Goal: Entertainment & Leisure: Consume media (video, audio)

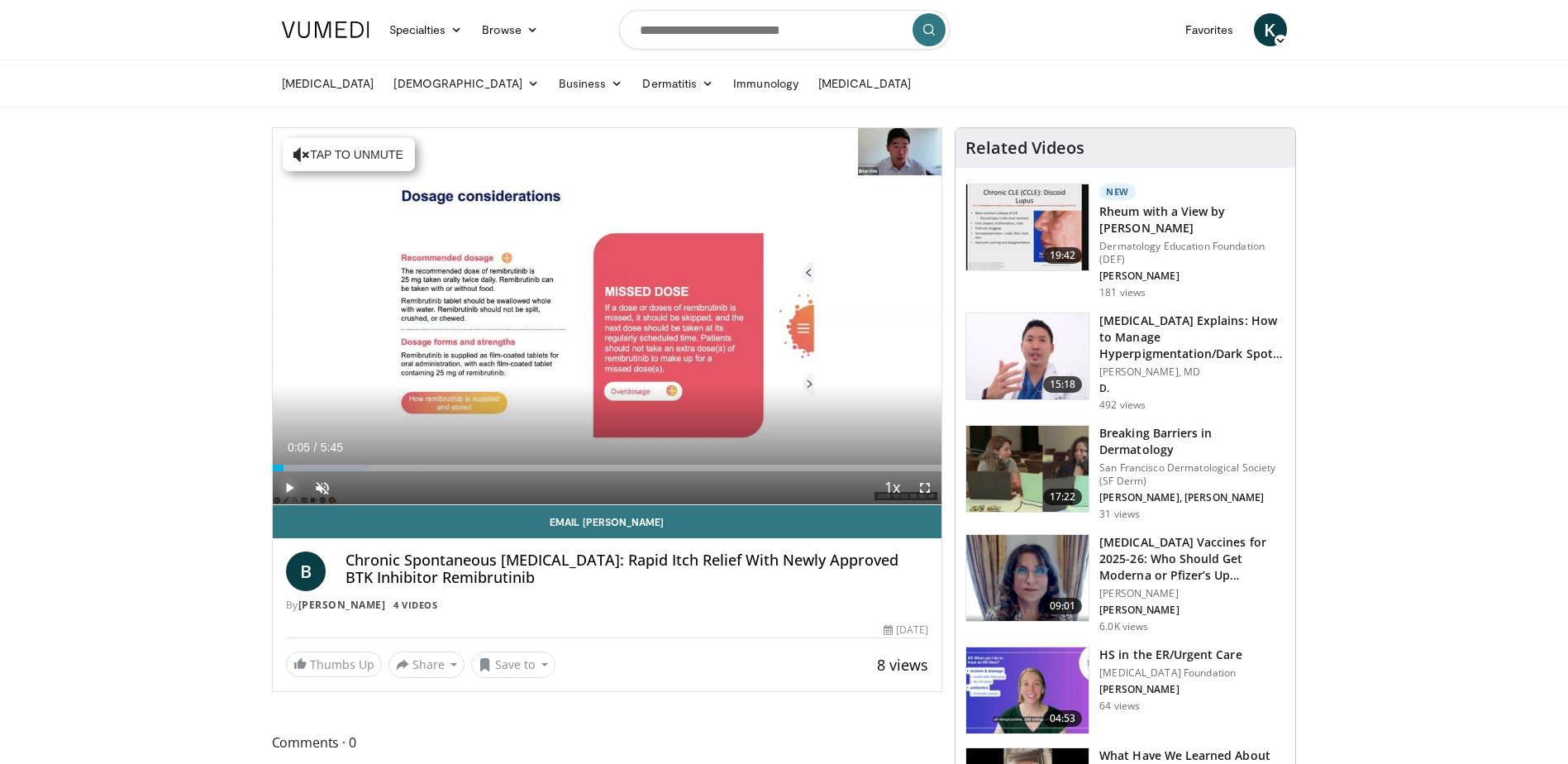
click at [286, 486] on span "Video Player" at bounding box center [290, 488] width 33 height 33
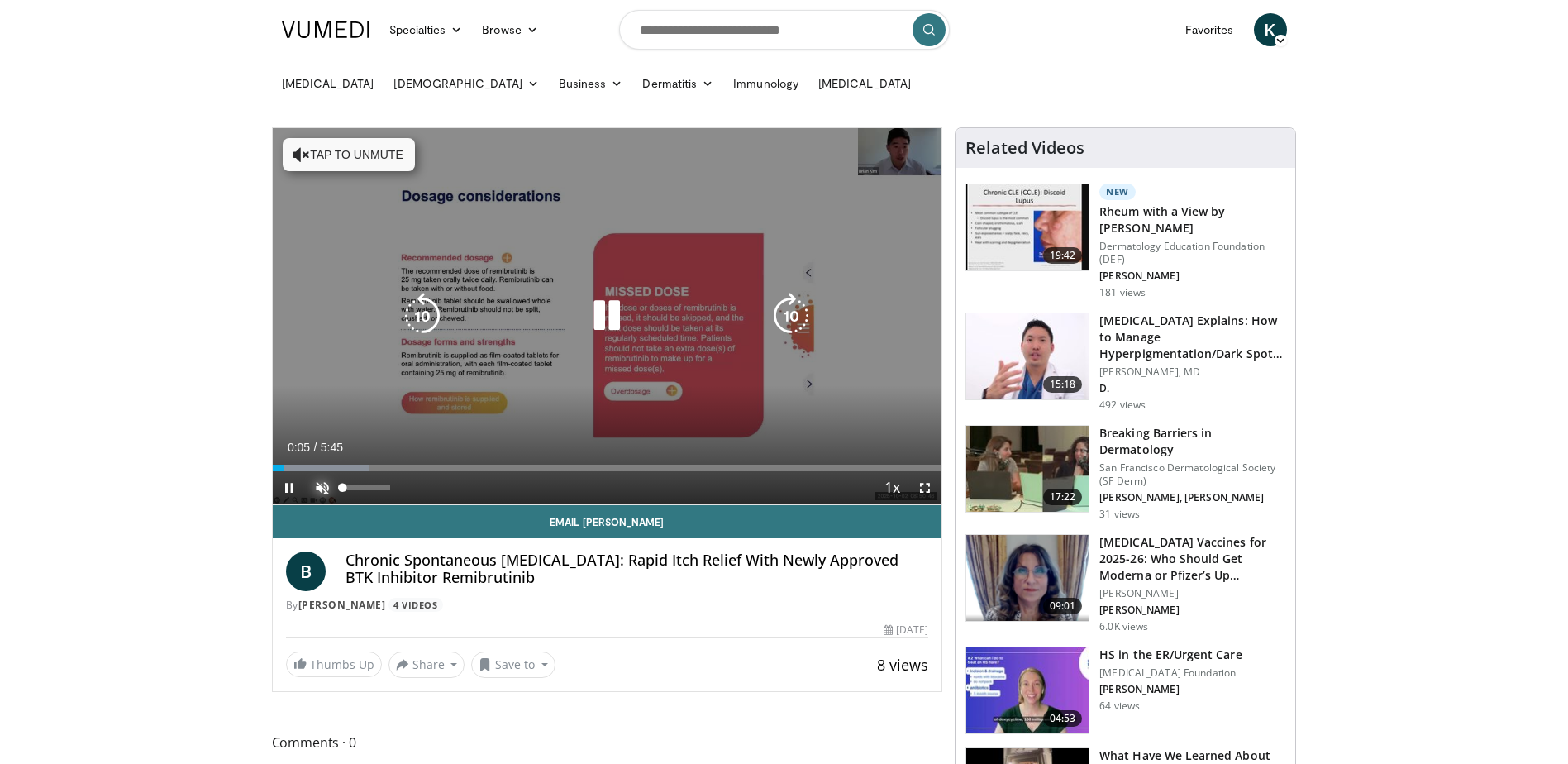
click at [318, 486] on span "Video Player" at bounding box center [322, 488] width 33 height 33
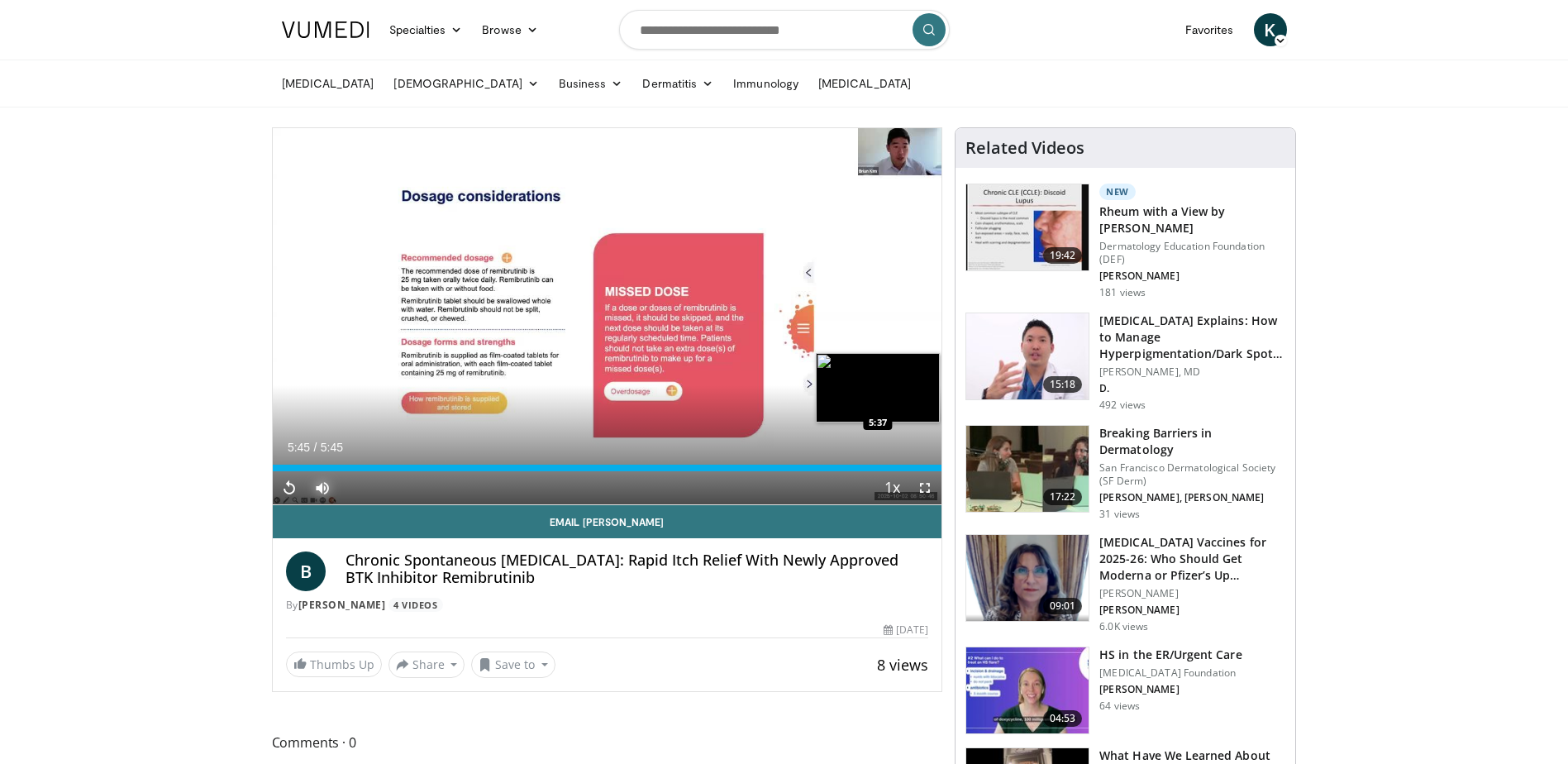
click at [926, 465] on div "Loaded : 100.00% 5:45 5:37" at bounding box center [608, 468] width 670 height 7
click at [914, 469] on div "5:37" at bounding box center [600, 468] width 655 height 7
click at [279, 491] on span "Video Player" at bounding box center [290, 488] width 33 height 33
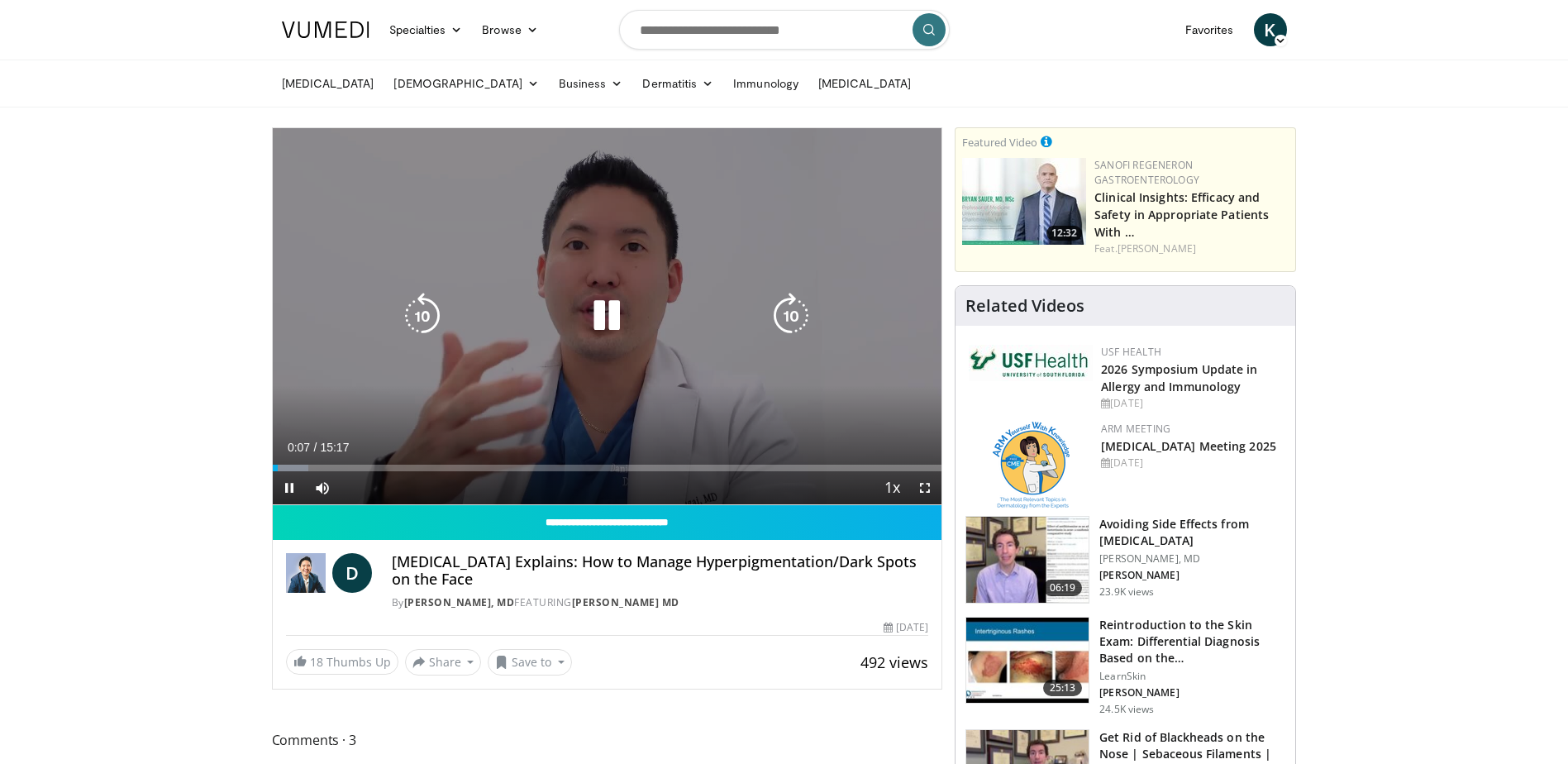
click at [606, 318] on icon "Video Player" at bounding box center [607, 316] width 46 height 46
